Goal: Navigation & Orientation: Find specific page/section

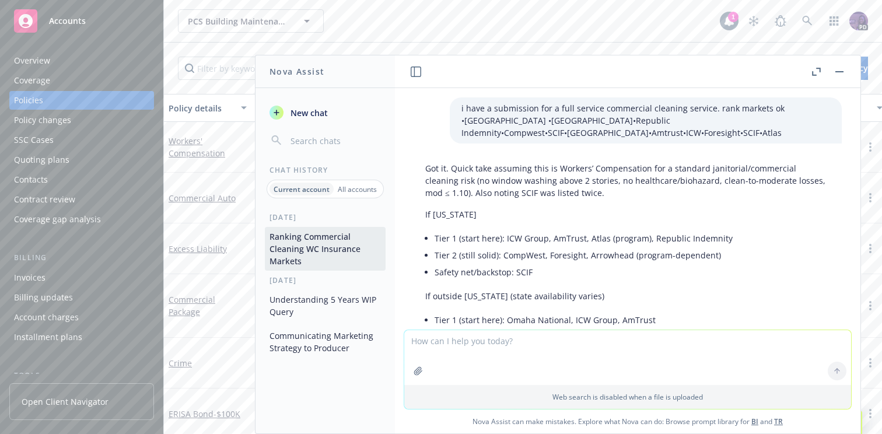
scroll to position [4669, 0]
